Goal: Go to known website: Access a specific website the user already knows

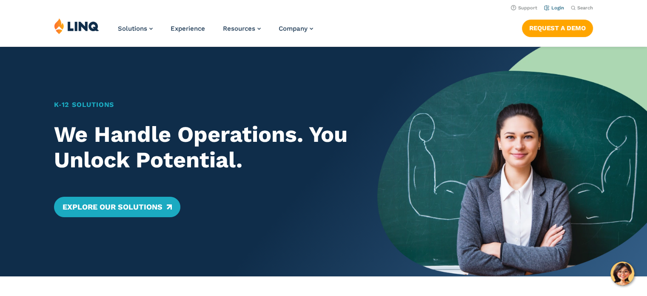
drag, startPoint x: 0, startPoint y: 0, endPoint x: 553, endPoint y: 11, distance: 552.9
click at [553, 11] on li "Login" at bounding box center [554, 7] width 20 height 9
click at [554, 7] on link "Login" at bounding box center [554, 8] width 20 height 6
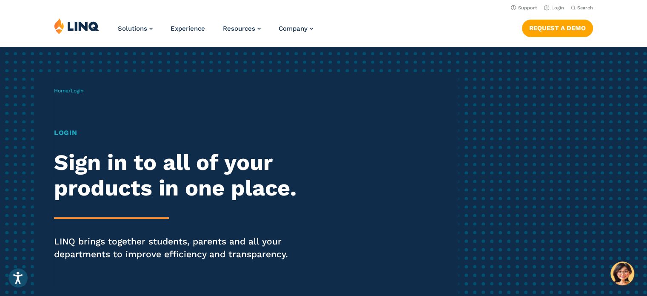
click at [61, 130] on h1 "Login" at bounding box center [178, 133] width 249 height 10
click at [62, 134] on h1 "Login" at bounding box center [178, 133] width 249 height 10
click at [83, 90] on span "Login" at bounding box center [77, 91] width 13 height 6
click at [63, 95] on div "Home / Login Login Sign in to all of your products in one place. LINQ brings to…" at bounding box center [256, 186] width 404 height 218
click at [63, 91] on link "Home" at bounding box center [61, 91] width 14 height 6
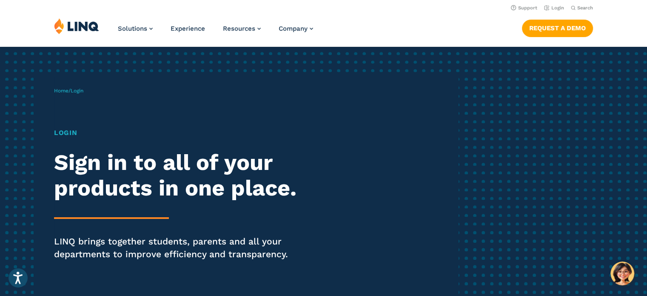
click at [81, 92] on span "Login" at bounding box center [77, 91] width 13 height 6
drag, startPoint x: 80, startPoint y: 92, endPoint x: 92, endPoint y: 103, distance: 16.9
click at [80, 92] on span "Login" at bounding box center [77, 91] width 13 height 6
click at [68, 132] on h1 "Login" at bounding box center [178, 133] width 249 height 10
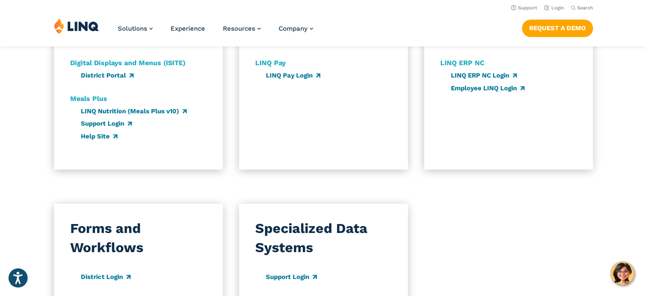
scroll to position [454, 0]
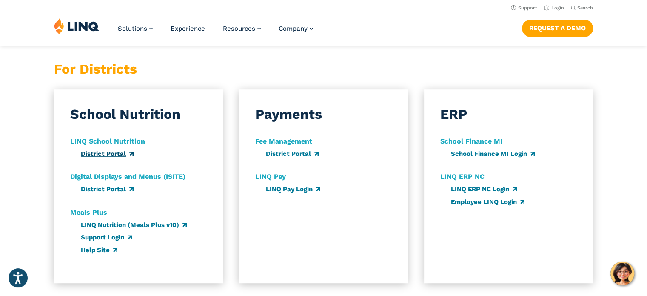
click at [121, 152] on link "District Portal" at bounding box center [107, 154] width 53 height 8
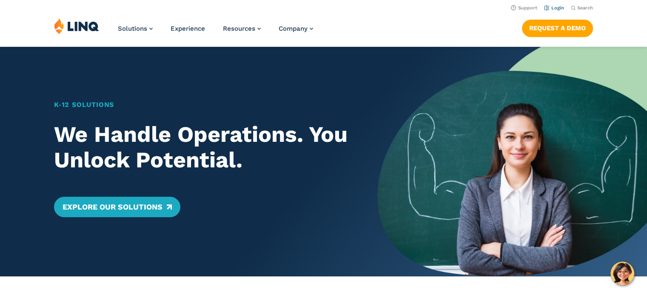
click at [560, 6] on link "Login" at bounding box center [554, 8] width 20 height 6
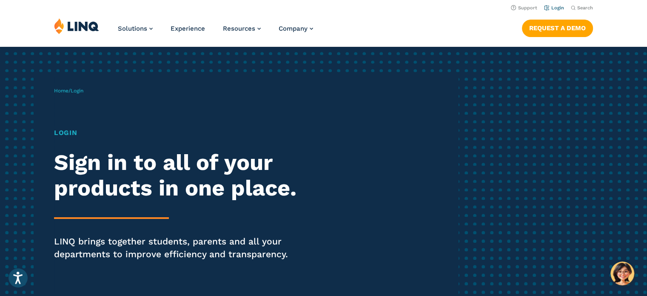
click at [560, 7] on link "Login" at bounding box center [554, 8] width 20 height 6
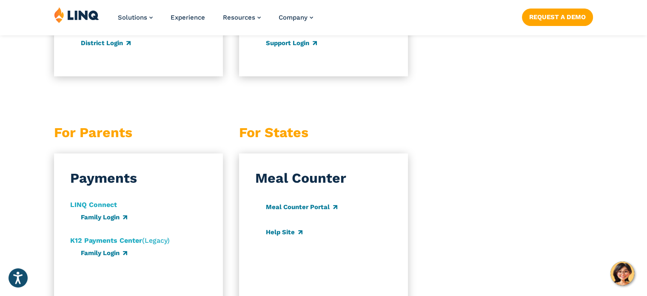
scroll to position [908, 0]
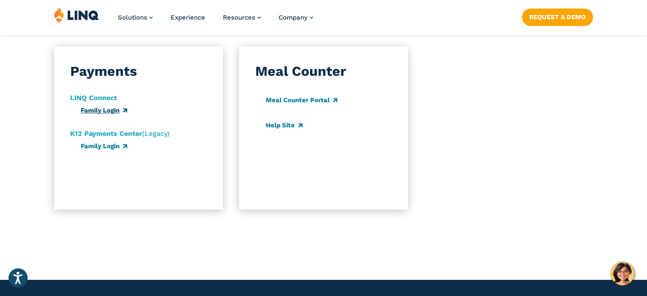
click at [117, 110] on link "Family Login" at bounding box center [104, 110] width 46 height 8
